Goal: Task Accomplishment & Management: Manage account settings

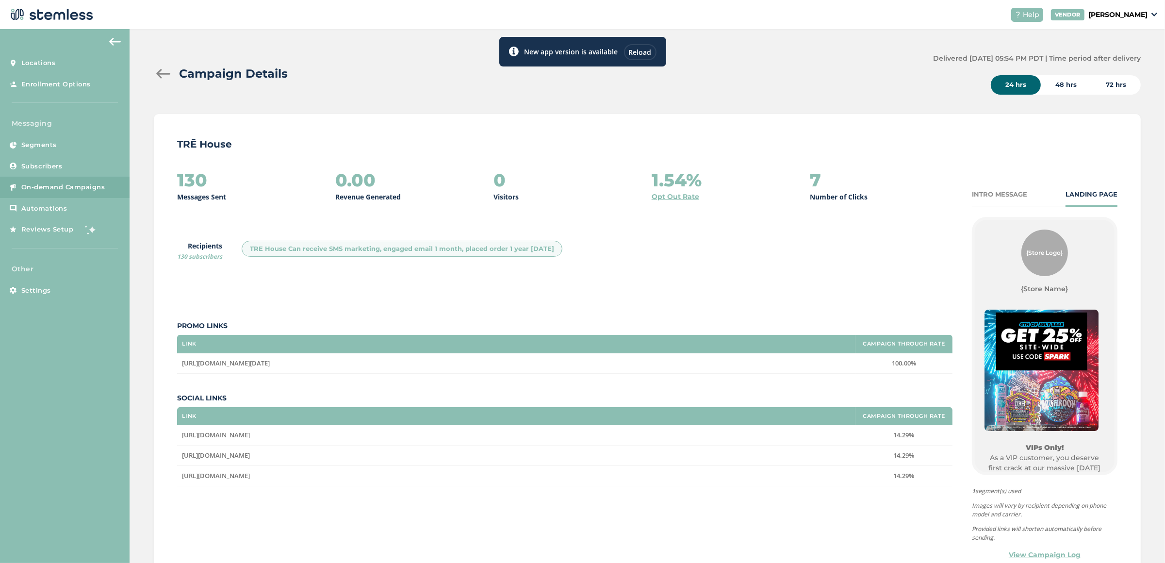
scroll to position [145, 0]
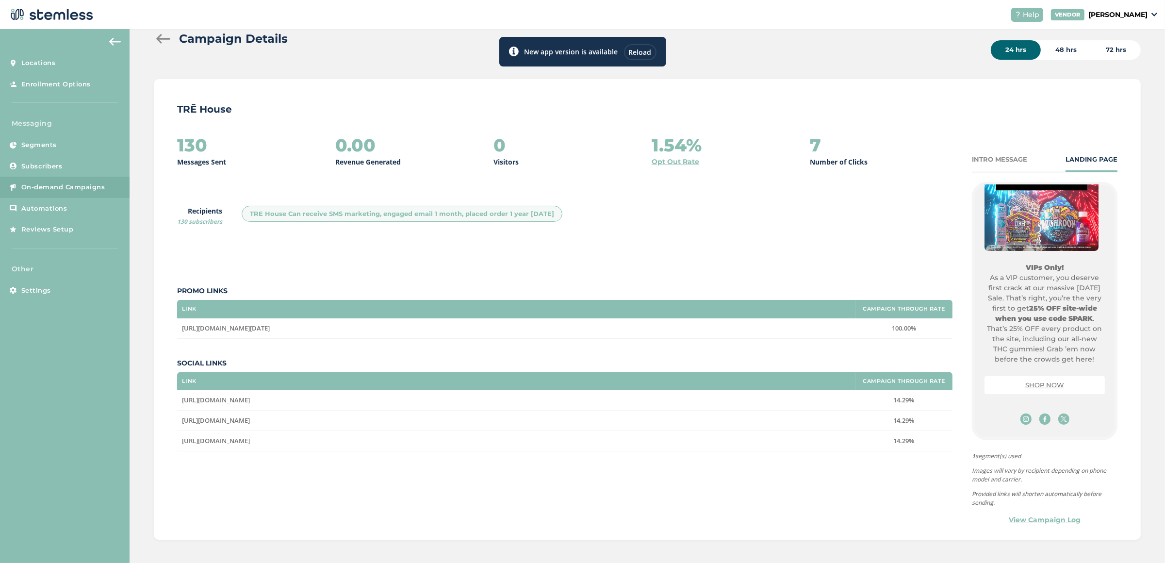
click at [644, 54] on div "Reload" at bounding box center [640, 52] width 33 height 16
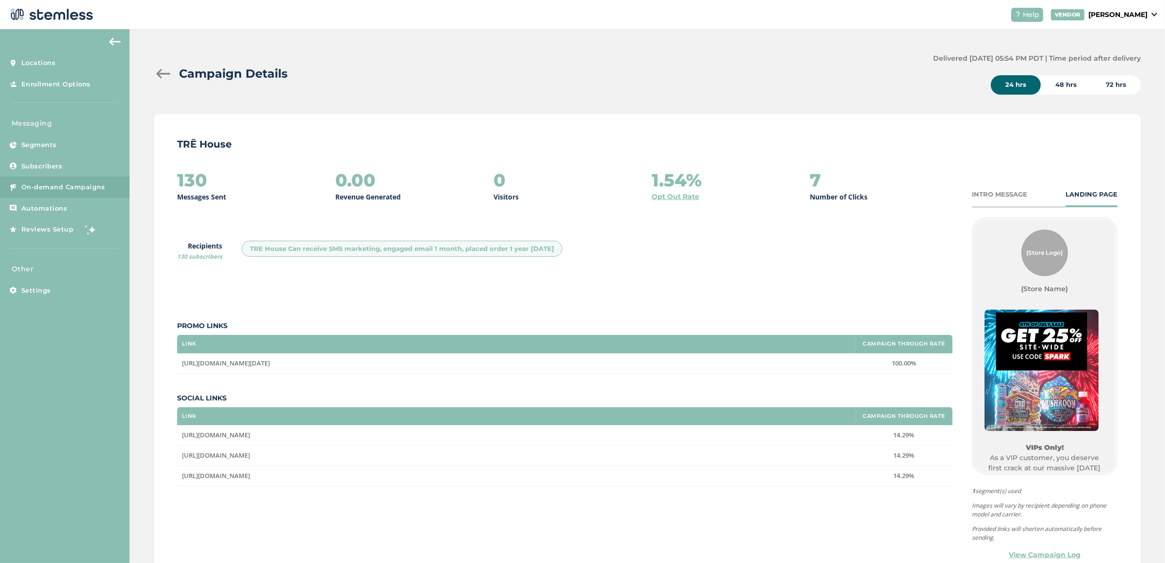
click at [159, 72] on div at bounding box center [163, 74] width 19 height 10
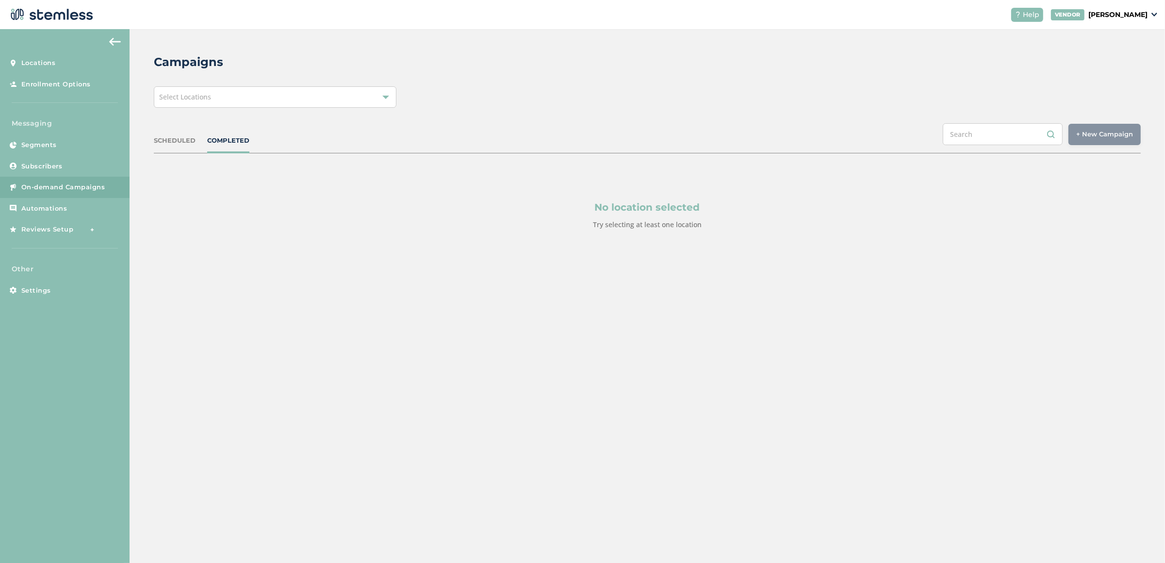
click at [230, 98] on div "Select Locations" at bounding box center [275, 96] width 243 height 21
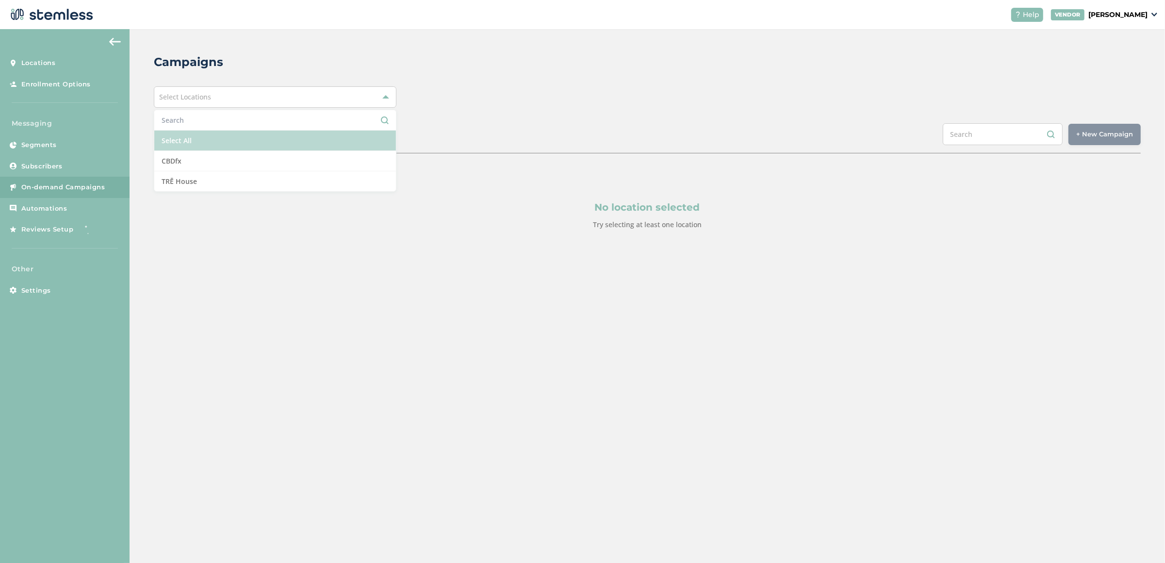
click at [218, 138] on li "Select All" at bounding box center [275, 141] width 242 height 20
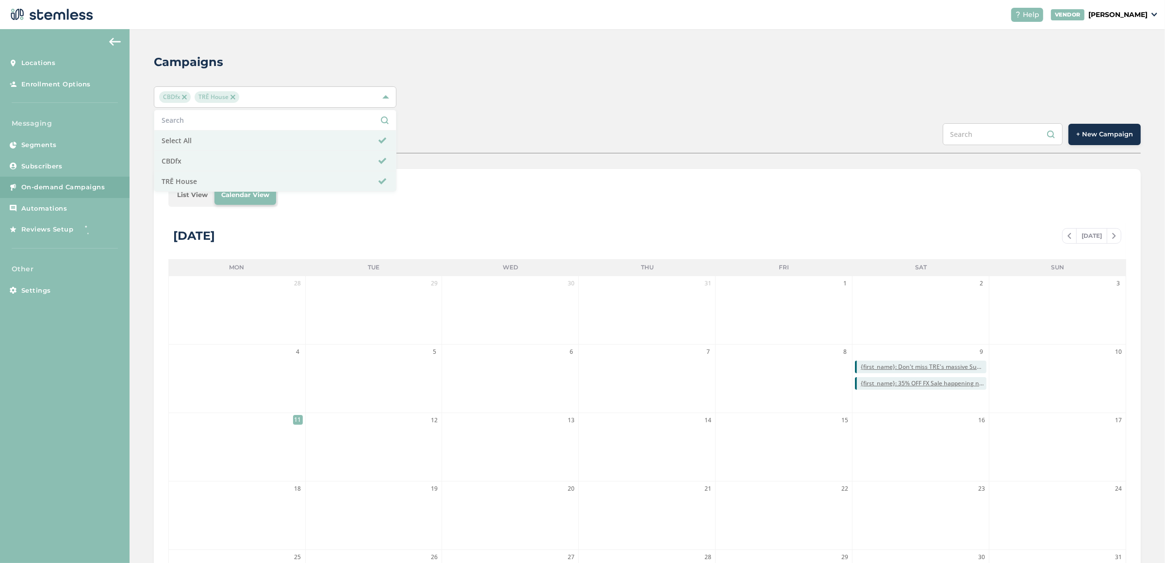
click at [633, 60] on div "Campaigns" at bounding box center [643, 61] width 979 height 17
